Goal: Communication & Community: Answer question/provide support

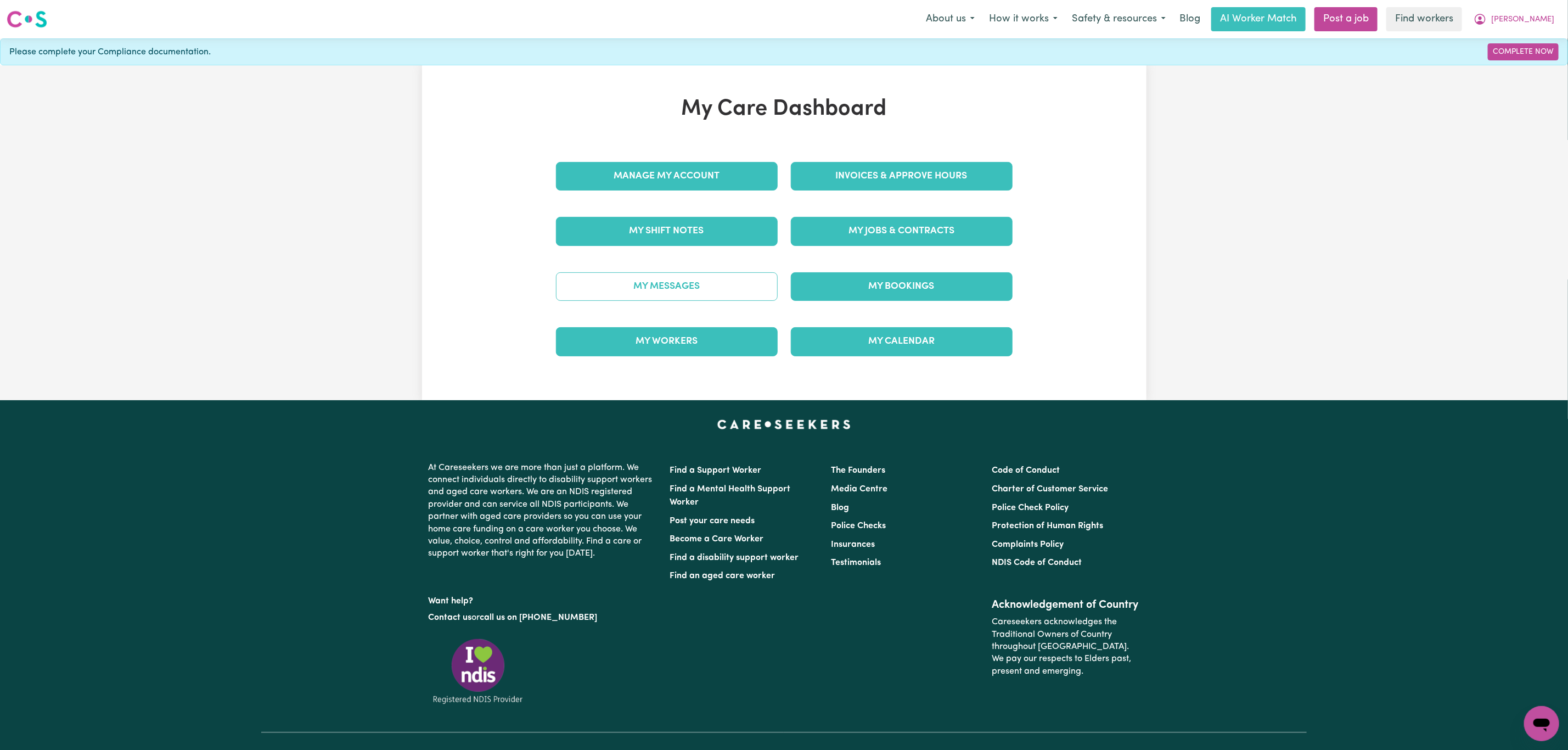
click at [716, 292] on link "My Messages" at bounding box center [666, 286] width 222 height 28
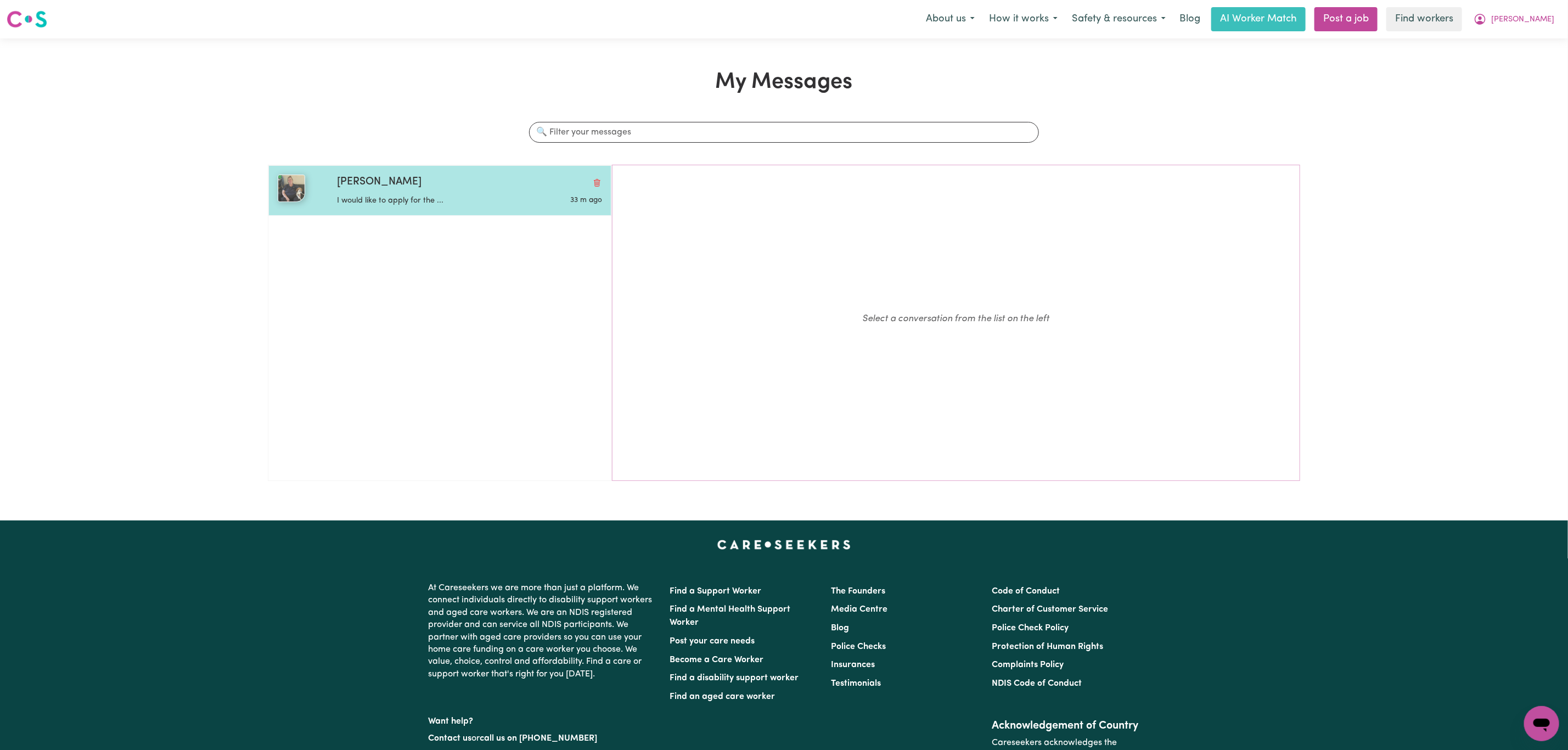
click at [468, 212] on div "[PERSON_NAME] would like to apply for the ... 33 m ago" at bounding box center [440, 191] width 343 height 50
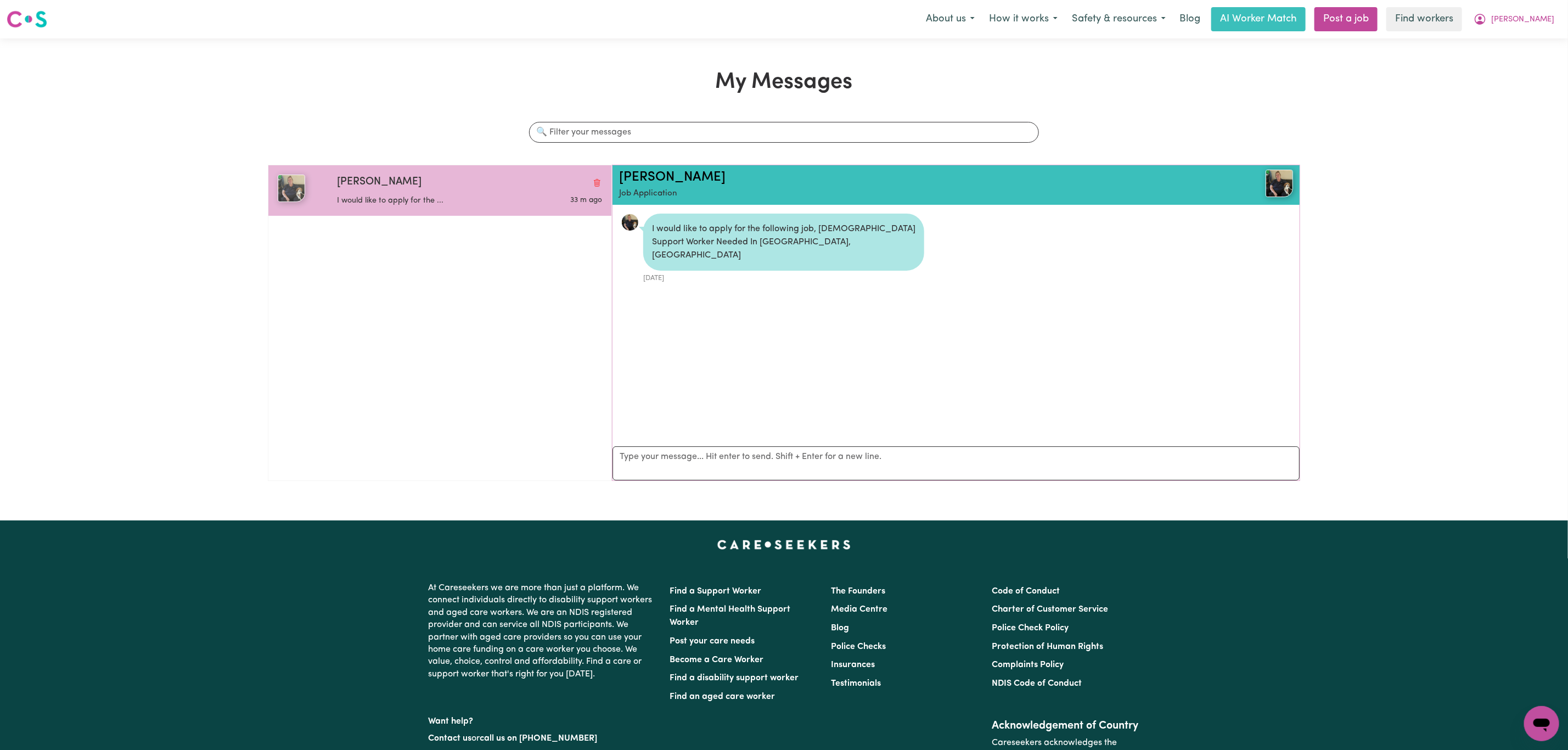
scroll to position [7, 0]
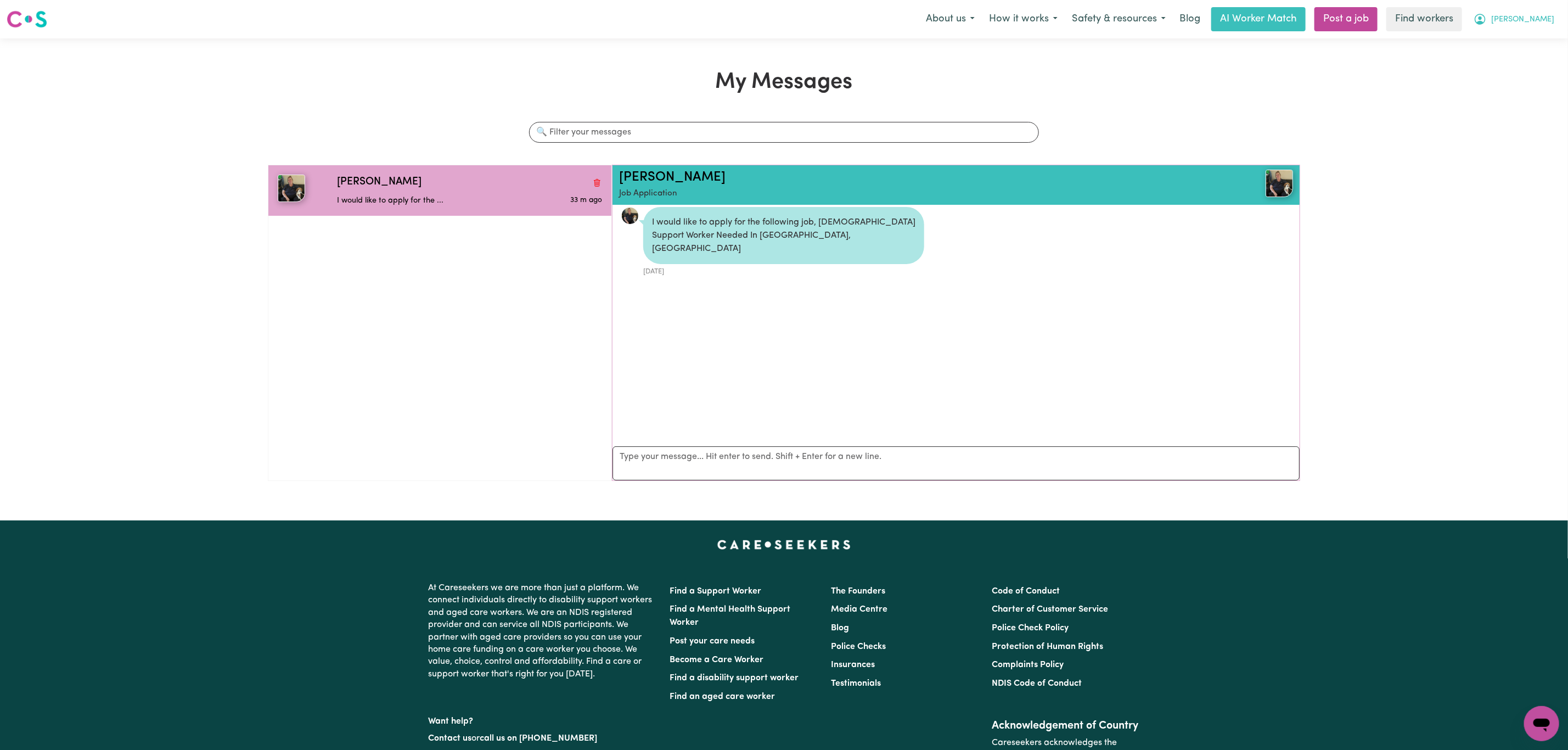
click at [1528, 17] on span "[PERSON_NAME]" at bounding box center [1522, 20] width 63 height 12
click at [1528, 42] on link "My Dashboard" at bounding box center [1517, 43] width 87 height 21
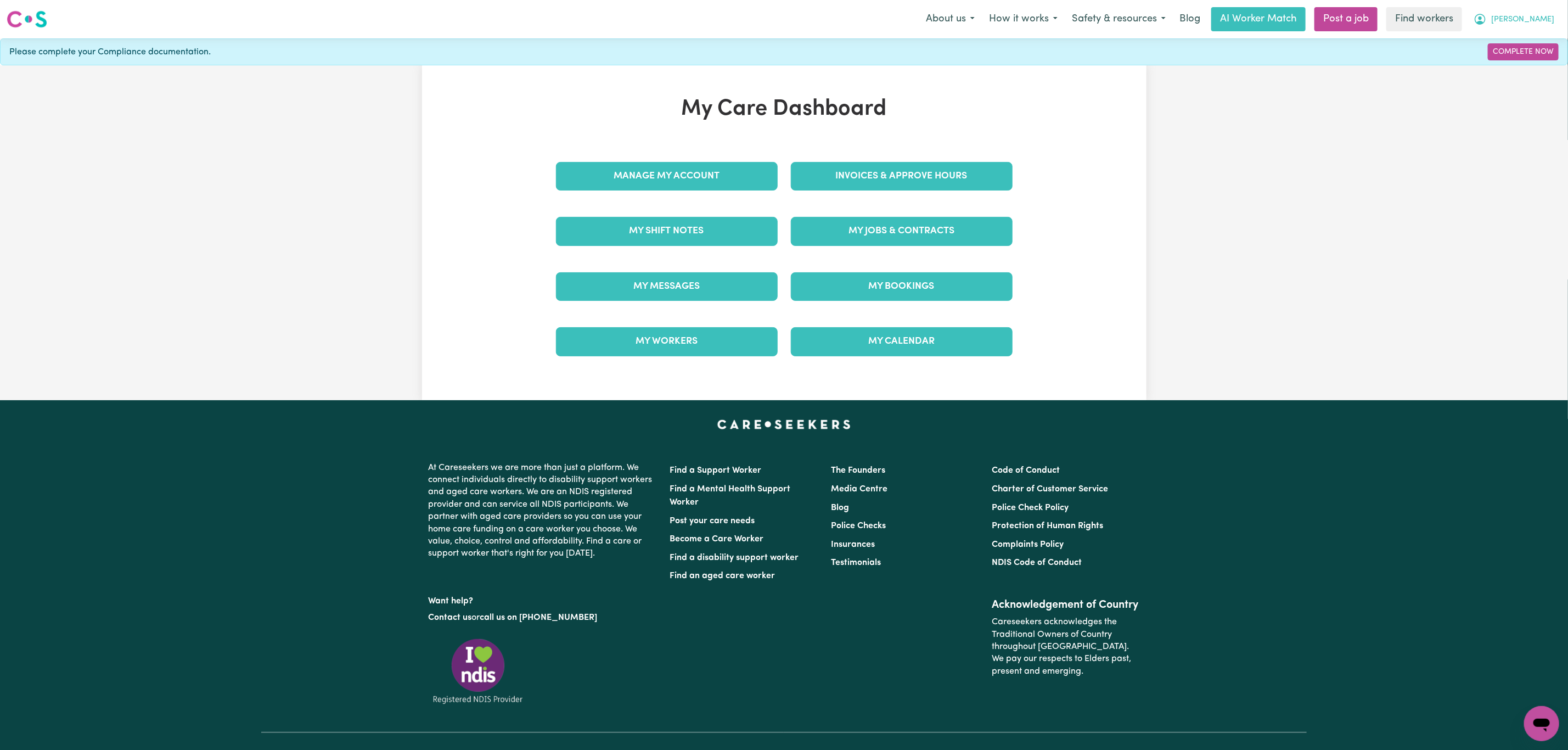
click at [1539, 30] on button "[PERSON_NAME]" at bounding box center [1514, 19] width 95 height 23
click at [1501, 68] on link "Logout" at bounding box center [1517, 63] width 87 height 21
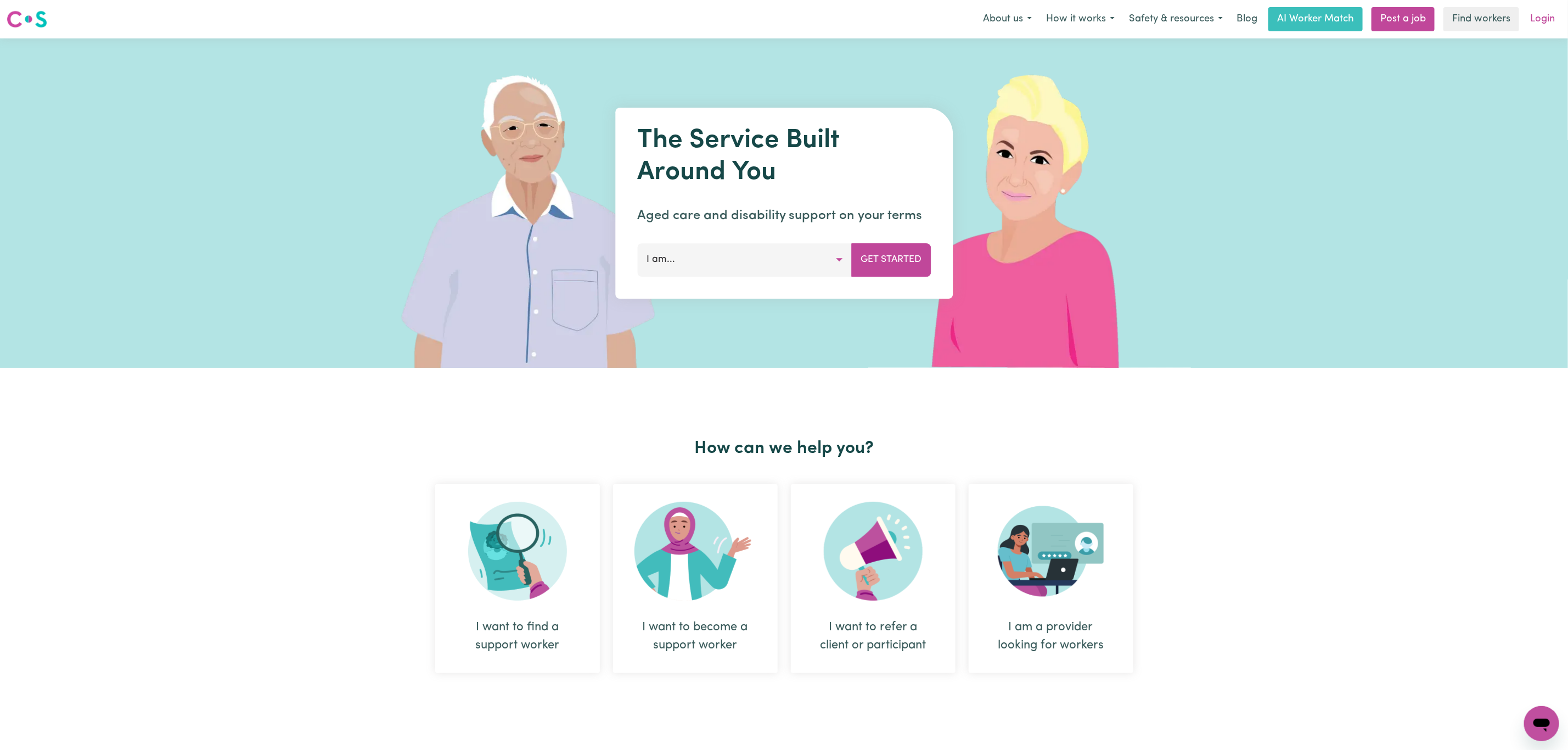
click at [1543, 18] on link "Login" at bounding box center [1542, 19] width 38 height 24
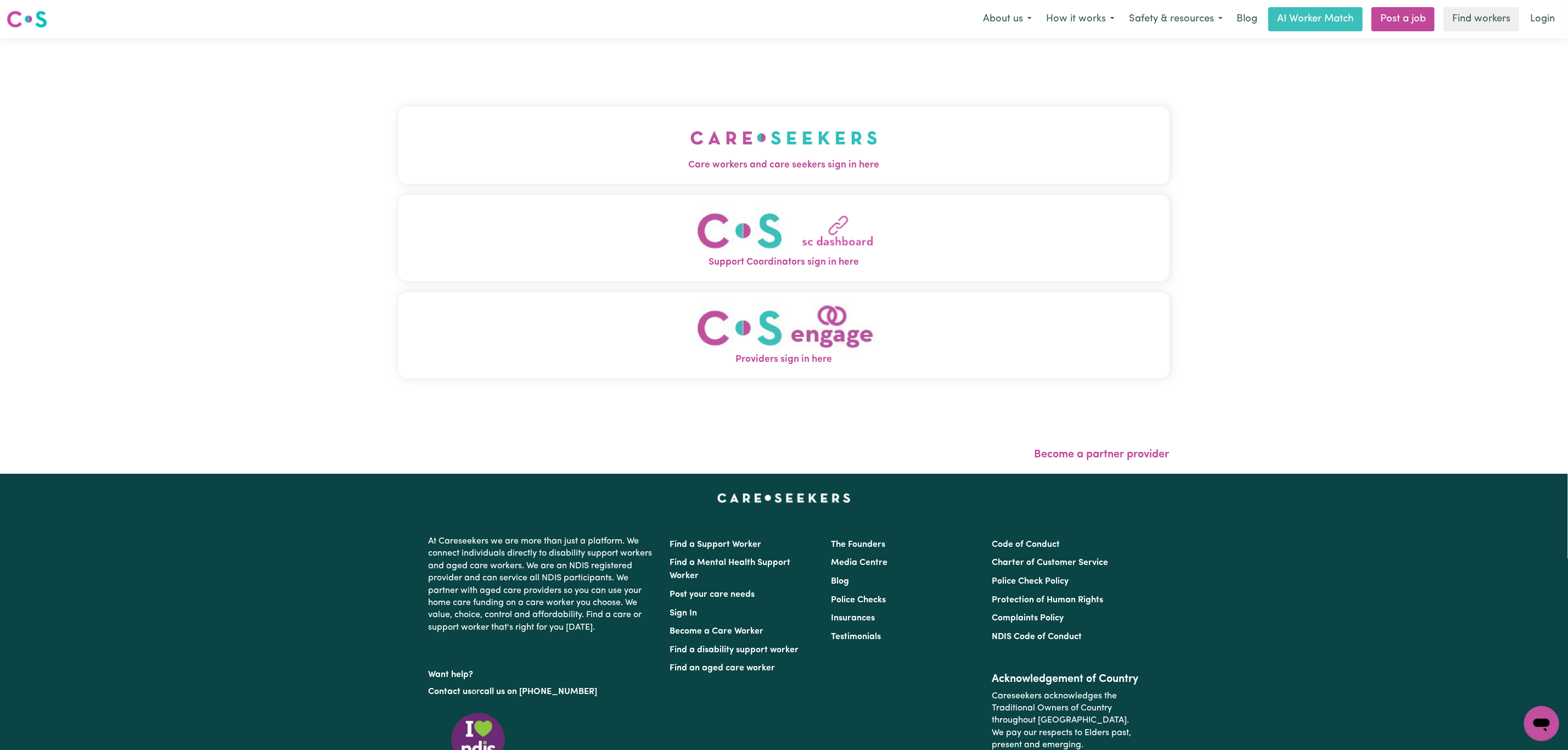
click at [398, 227] on button "Support Coordinators sign in here" at bounding box center [784, 238] width 771 height 86
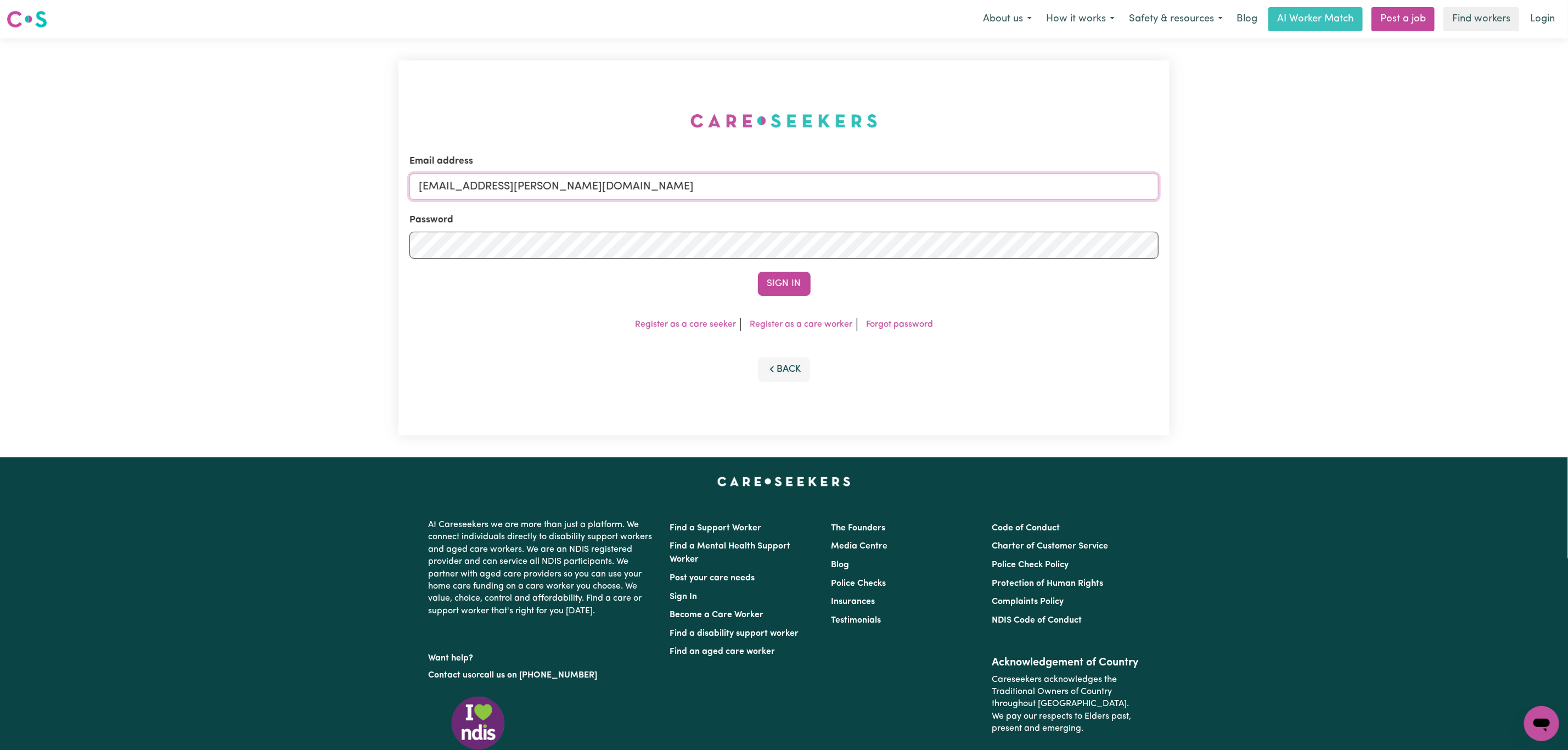
drag, startPoint x: 478, startPoint y: 188, endPoint x: 669, endPoint y: 195, distance: 191.1
click at [669, 195] on input "[EMAIL_ADDRESS][PERSON_NAME][DOMAIN_NAME]" at bounding box center [784, 187] width 749 height 27
paste input "XavierCF"
type input "[EMAIL_ADDRESS][DOMAIN_NAME]"
click at [758, 272] on button "Sign In" at bounding box center [784, 283] width 53 height 24
